Goal: Check status: Check status

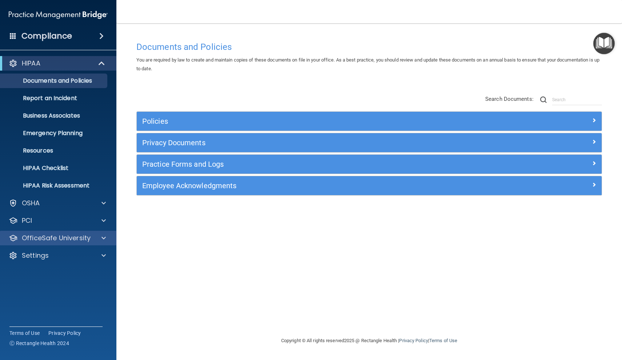
click at [95, 235] on div at bounding box center [102, 237] width 18 height 9
click at [100, 237] on div at bounding box center [102, 237] width 18 height 9
click at [104, 253] on span at bounding box center [103, 255] width 4 height 9
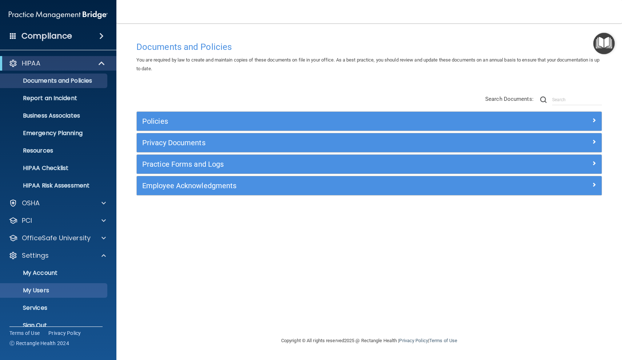
click at [38, 288] on p "My Users" at bounding box center [54, 289] width 99 height 7
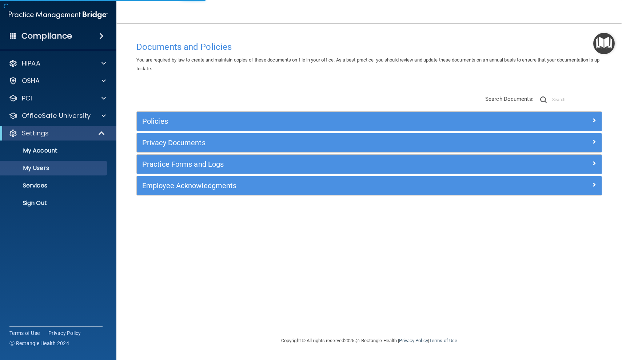
select select "20"
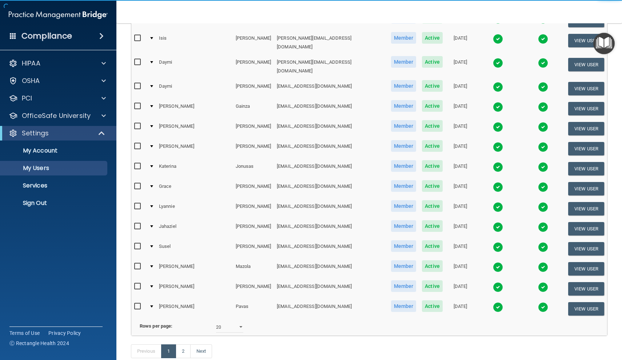
scroll to position [223, 0]
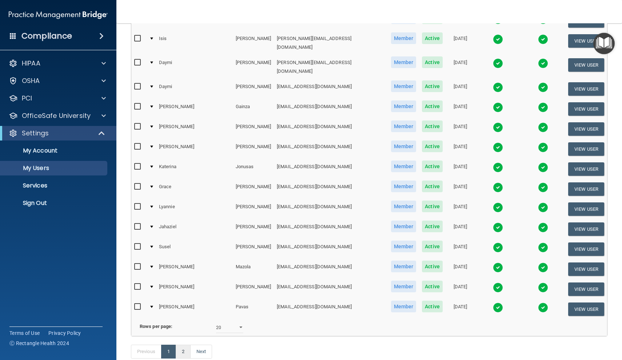
click at [182, 344] on link "2" at bounding box center [183, 351] width 15 height 14
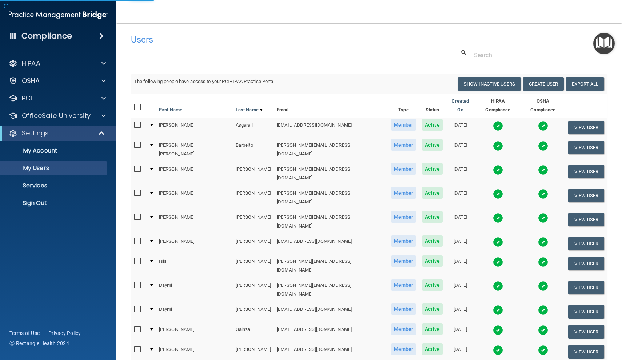
select select "20"
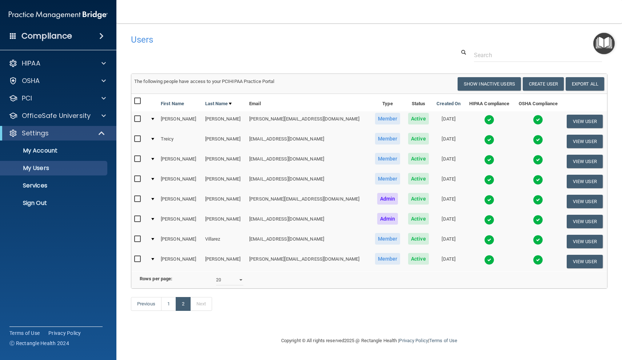
click at [484, 257] on img at bounding box center [489, 259] width 10 height 10
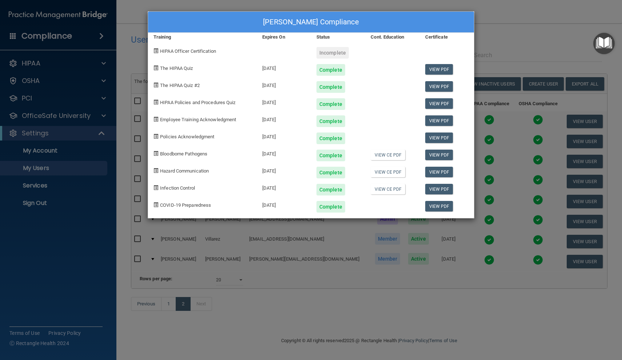
click at [510, 28] on div "Glenda Ybarra's Compliance Training Expires On Status Cont. Education Certifica…" at bounding box center [311, 180] width 622 height 360
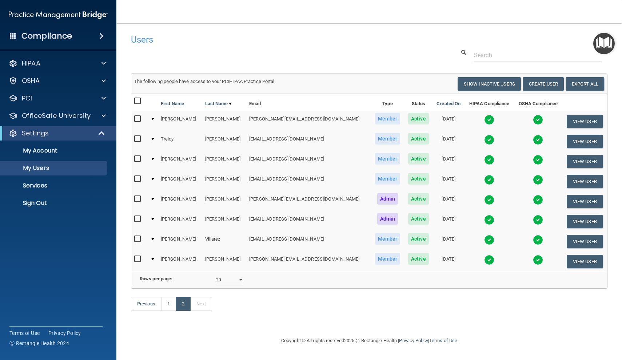
click at [533, 258] on img at bounding box center [538, 259] width 10 height 10
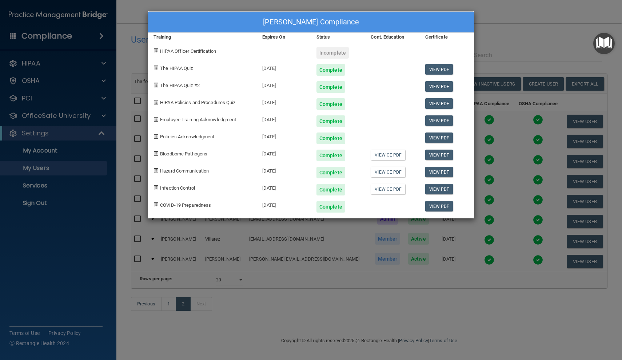
click at [529, 35] on div "Glenda Ybarra's Compliance Training Expires On Status Cont. Education Certifica…" at bounding box center [311, 180] width 622 height 360
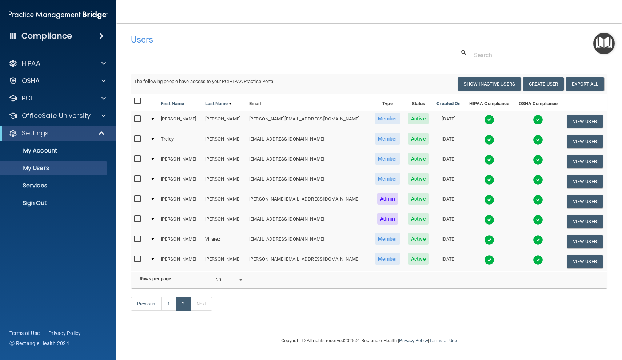
click at [484, 258] on img at bounding box center [489, 259] width 10 height 10
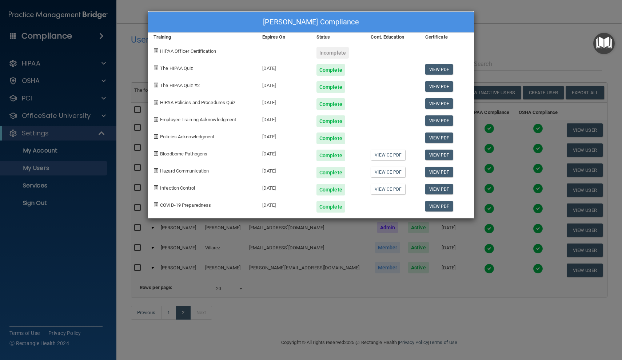
click at [516, 52] on div "Glenda Ybarra's Compliance Training Expires On Status Cont. Education Certifica…" at bounding box center [311, 180] width 622 height 360
